Goal: Book appointment/travel/reservation

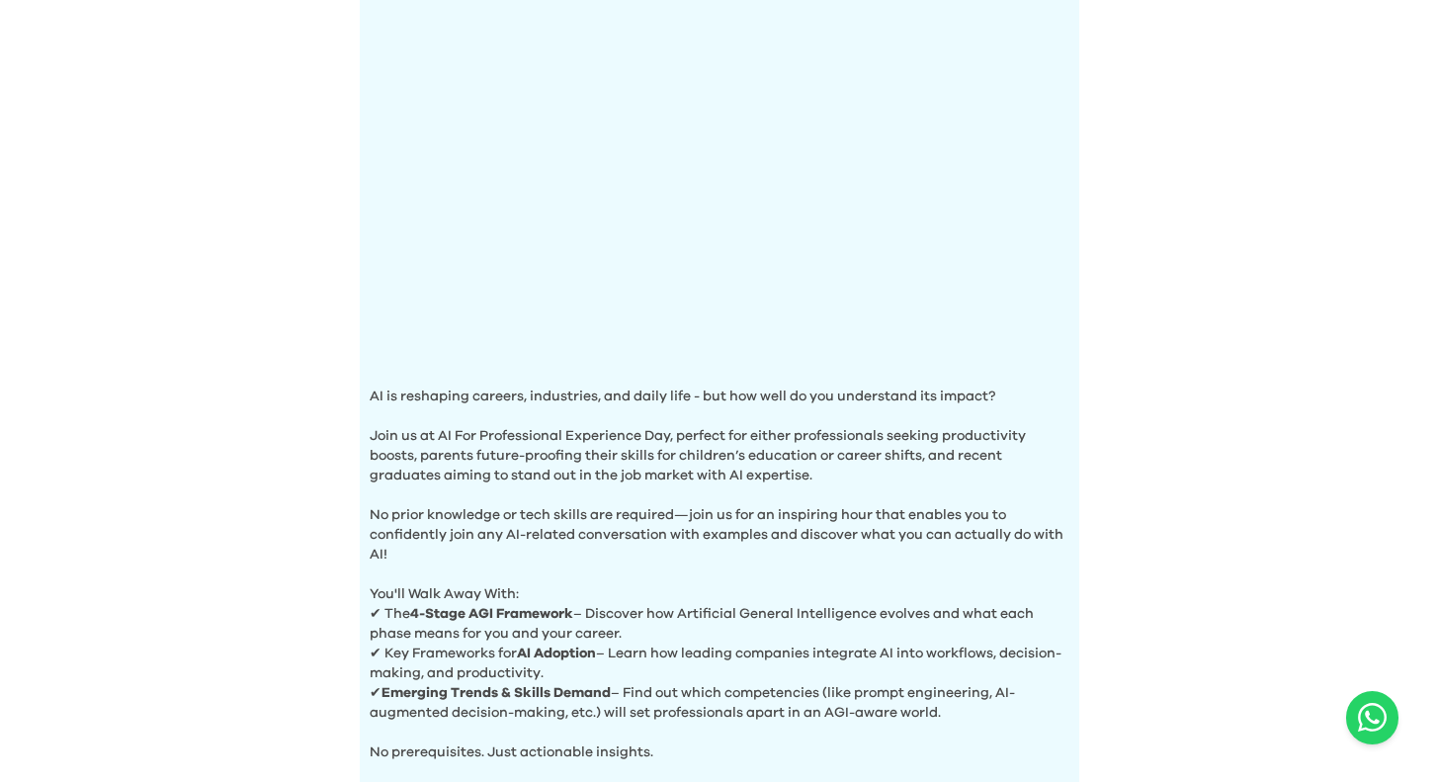
scroll to position [673, 0]
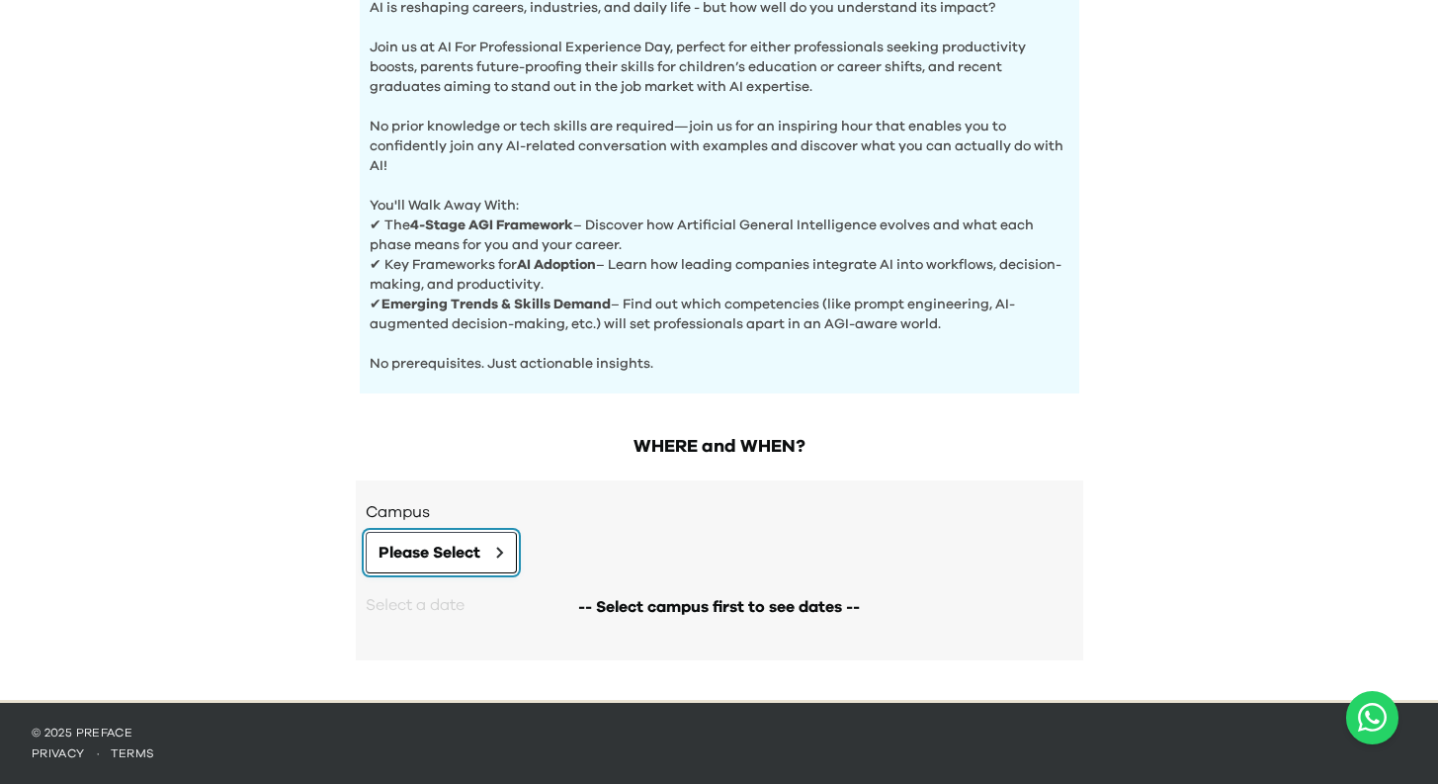
click at [500, 563] on button "Please Select" at bounding box center [441, 553] width 151 height 42
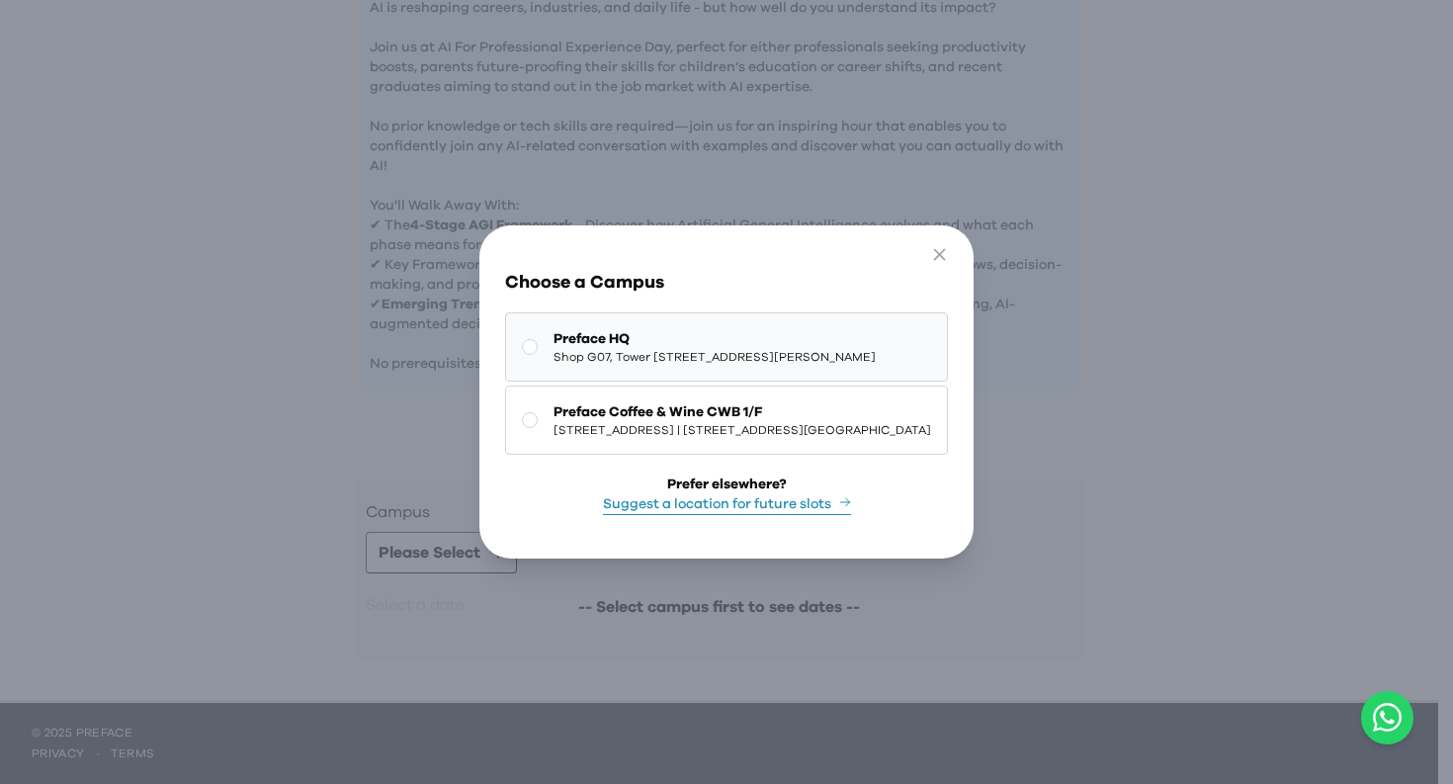
click at [728, 358] on span "Shop G07, Tower [STREET_ADDRESS][PERSON_NAME]" at bounding box center [715, 357] width 322 height 16
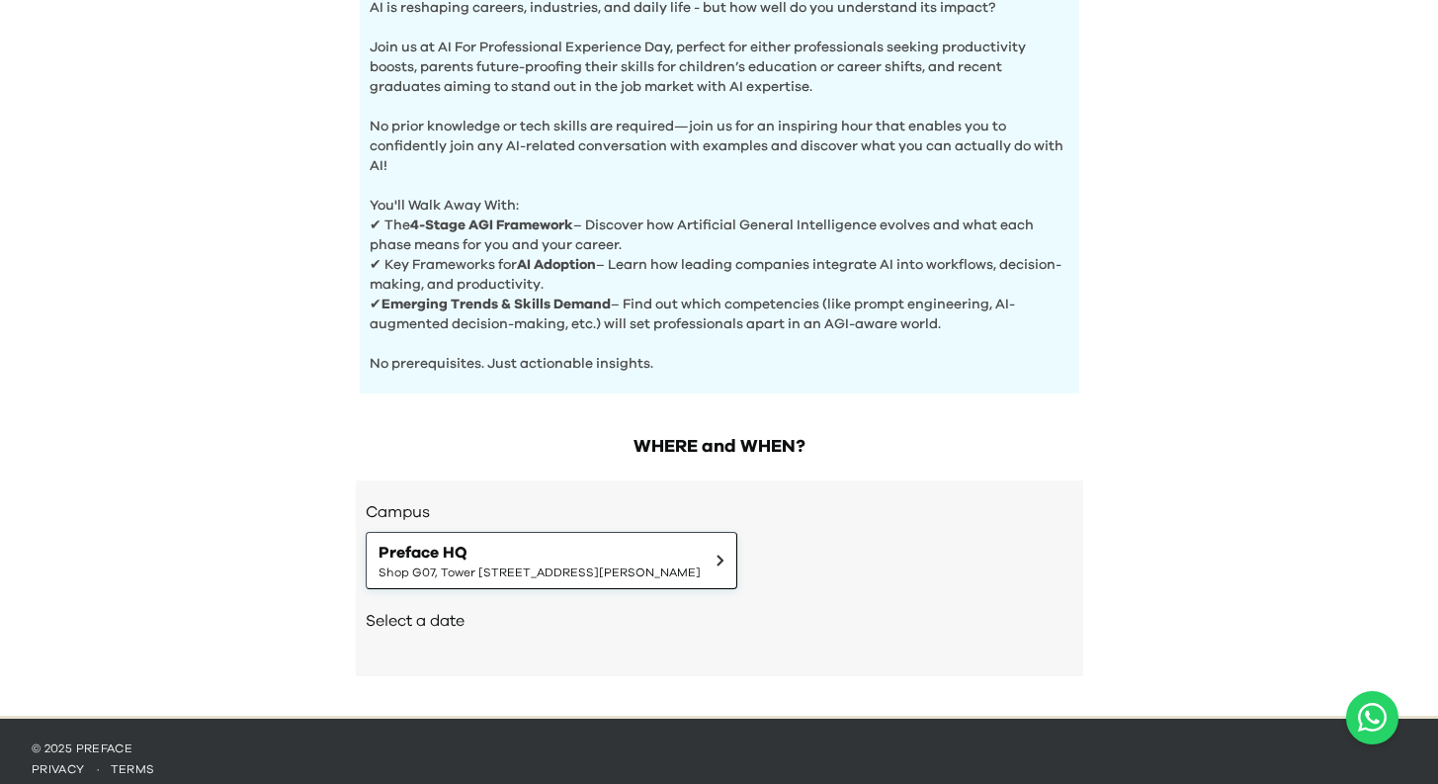
scroll to position [689, 0]
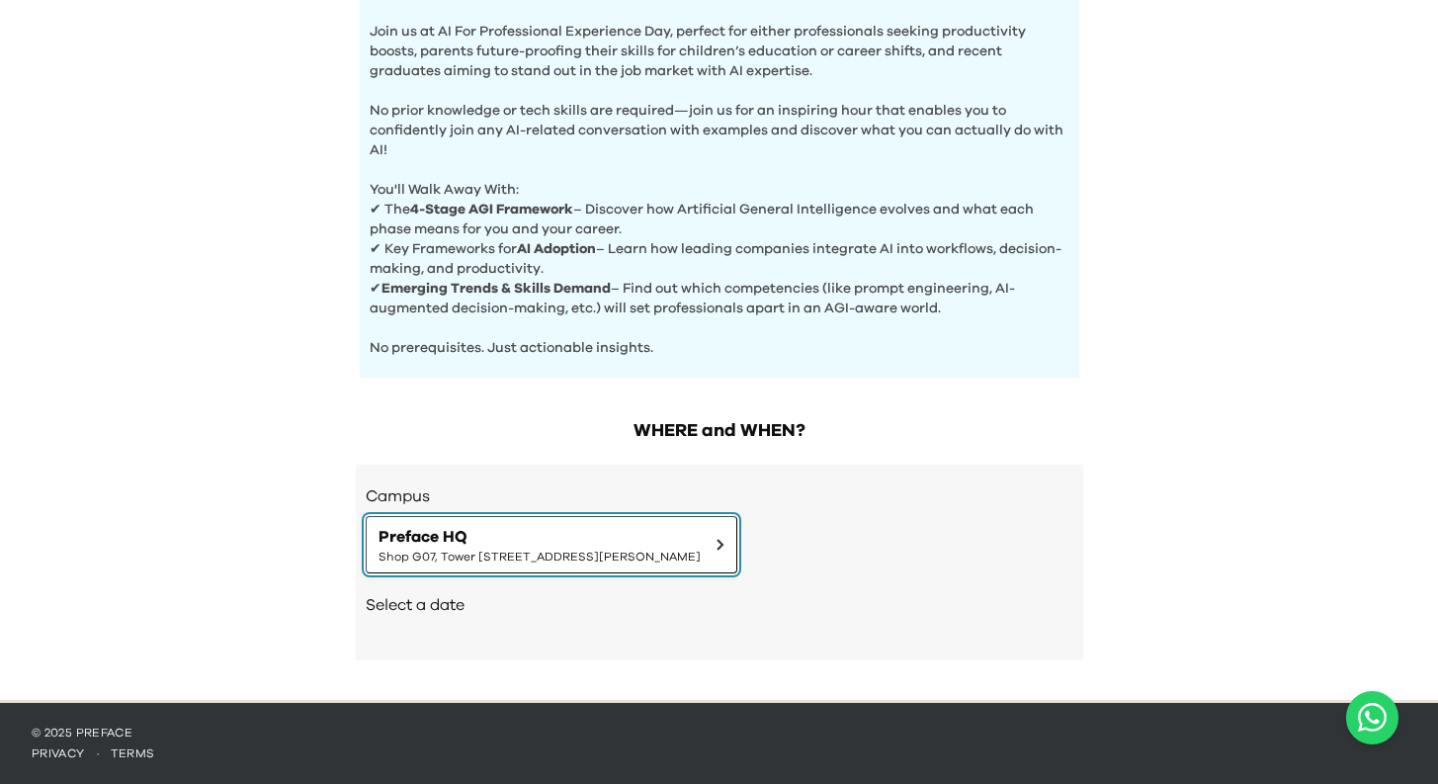
click at [481, 552] on span "Shop G07, Tower [STREET_ADDRESS][PERSON_NAME]" at bounding box center [540, 557] width 322 height 16
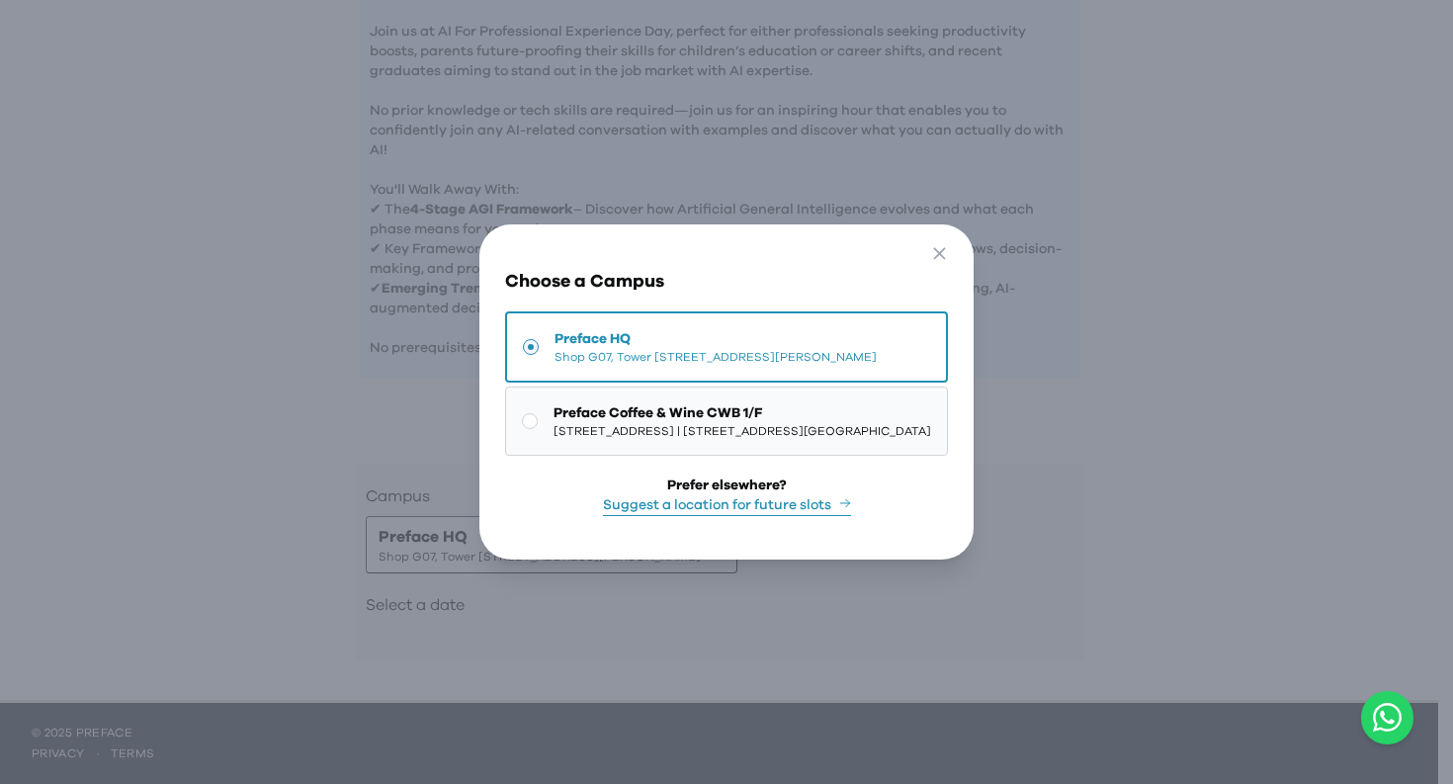
click at [630, 390] on button "Preface Coffee & Wine CWB 1/F 1/F, [STREET_ADDRESS] | [STREET_ADDRESS][GEOGRAPH…" at bounding box center [726, 420] width 443 height 69
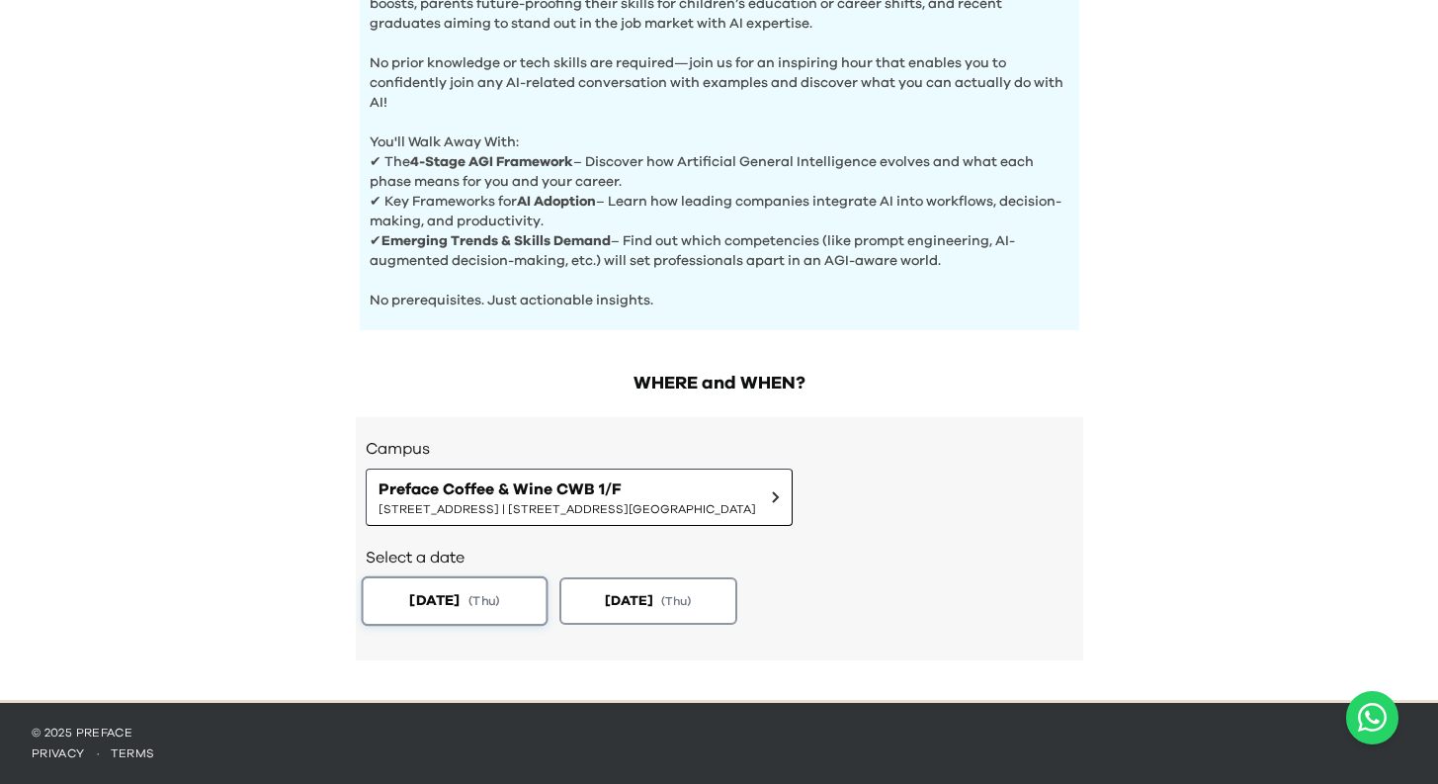
click at [459, 595] on span "[DATE]" at bounding box center [434, 600] width 50 height 21
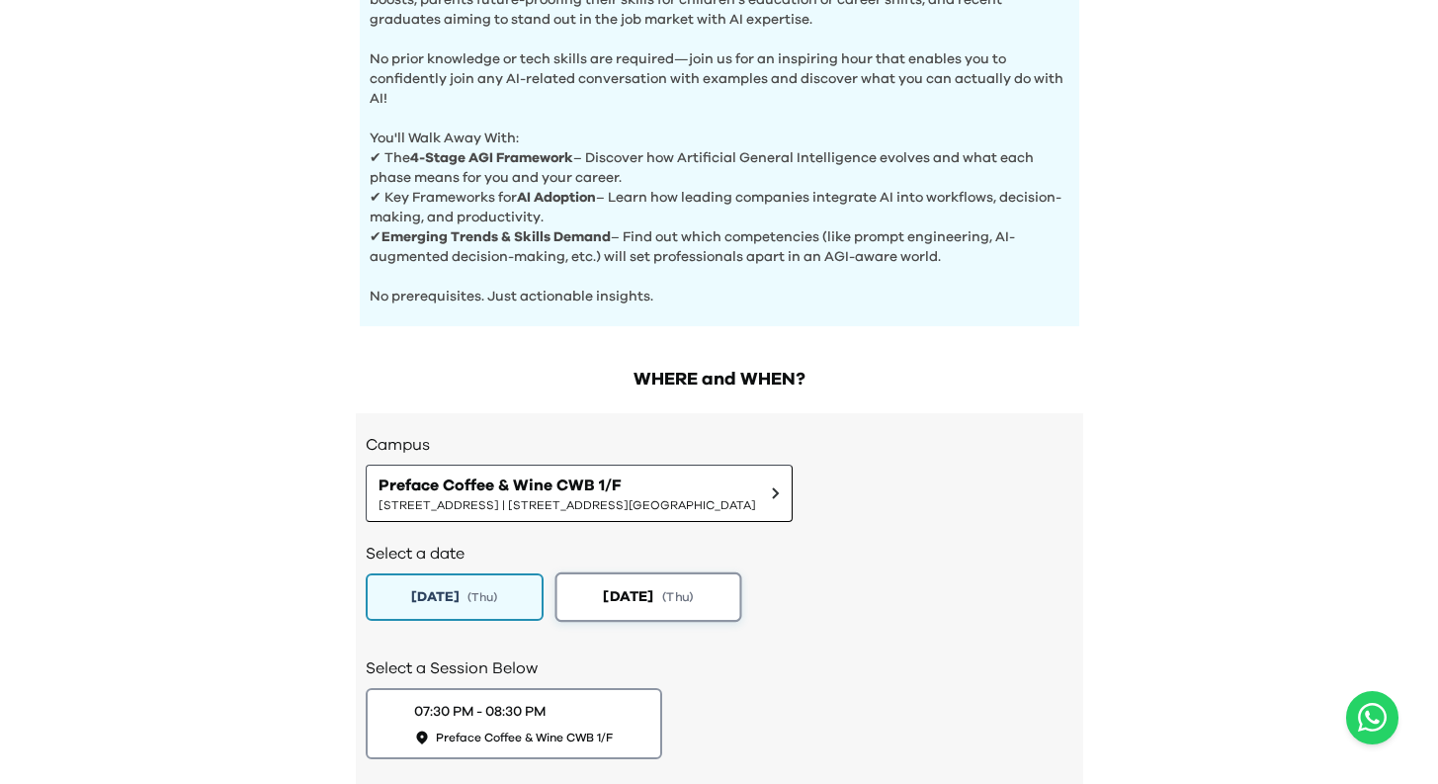
click at [674, 601] on button "[DATE] ( Thu )" at bounding box center [648, 596] width 187 height 49
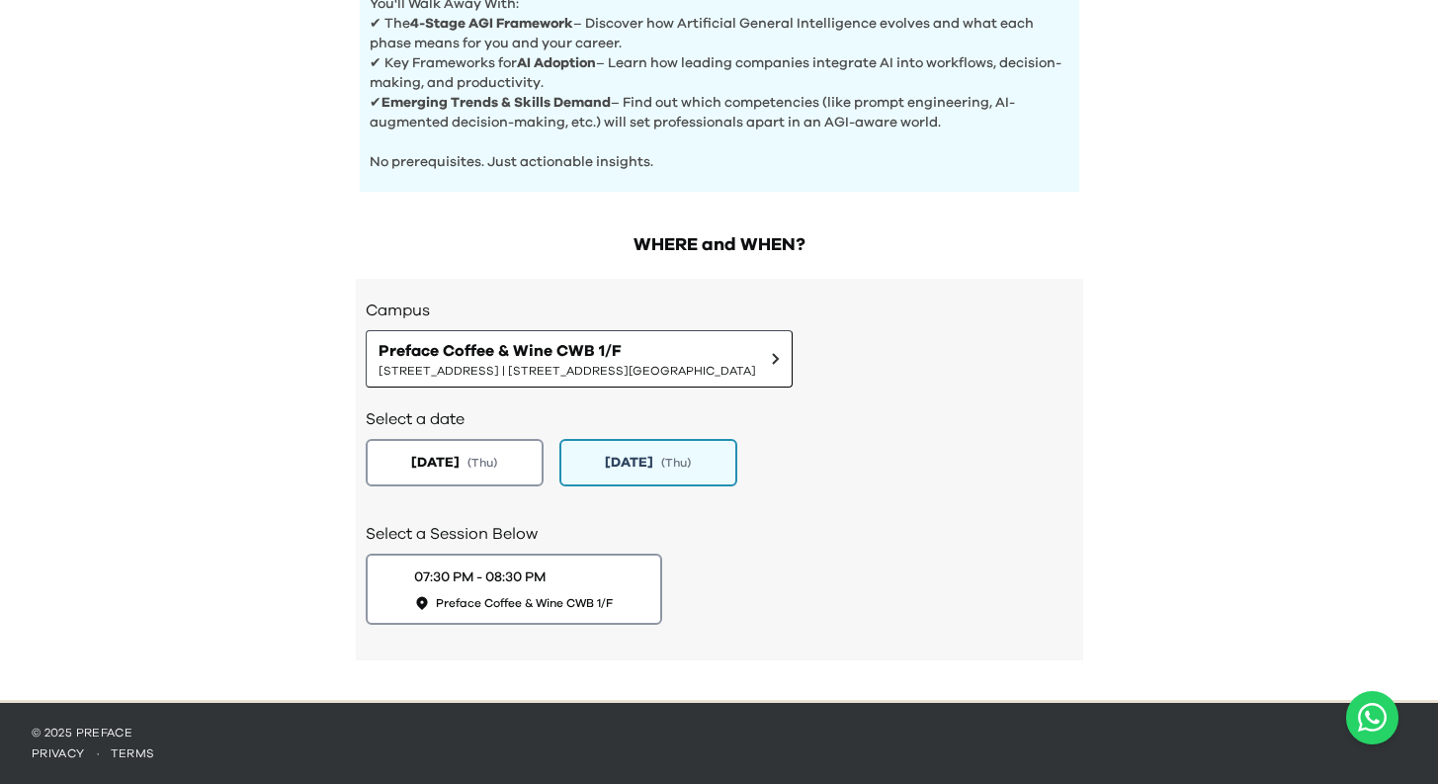
scroll to position [875, 0]
